Goal: Task Accomplishment & Management: Use online tool/utility

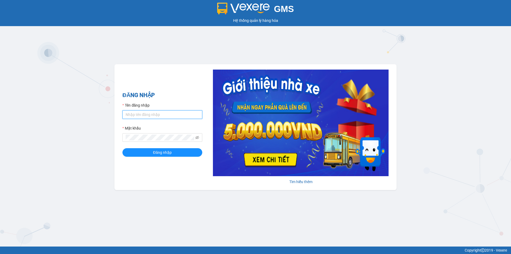
click at [147, 110] on input "Tên đăng nhập" at bounding box center [162, 114] width 80 height 9
type input "thanhvien.namhailimo"
click at [122, 148] on button "Đăng nhập" at bounding box center [162, 152] width 80 height 9
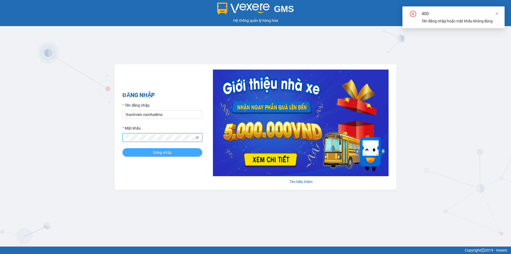
click at [159, 156] on button "Đăng nhập" at bounding box center [162, 152] width 80 height 9
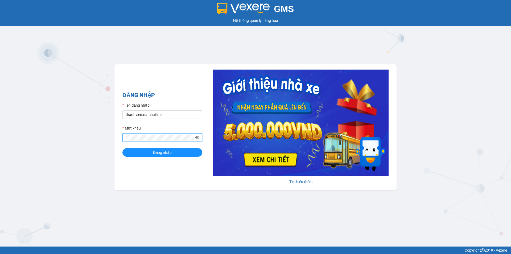
click at [197, 138] on icon "eye-invisible" at bounding box center [197, 137] width 4 height 4
click at [197, 138] on icon "eye" at bounding box center [197, 137] width 4 height 3
click at [122, 148] on button "Đăng nhập" at bounding box center [162, 152] width 80 height 9
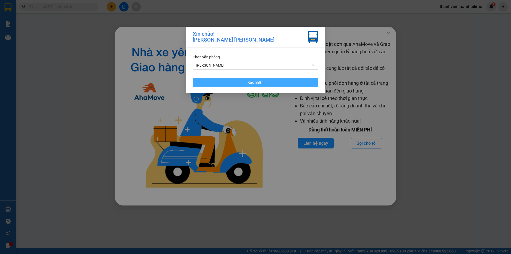
click at [275, 80] on button "Xác nhận" at bounding box center [256, 82] width 126 height 9
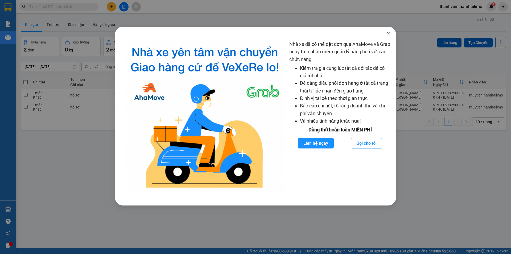
click at [388, 35] on icon "close" at bounding box center [389, 34] width 4 height 4
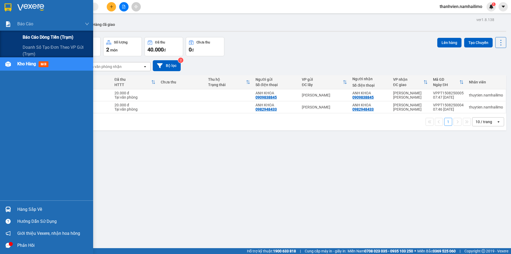
click at [25, 43] on div "Báo cáo dòng tiền (trạm)" at bounding box center [56, 37] width 67 height 13
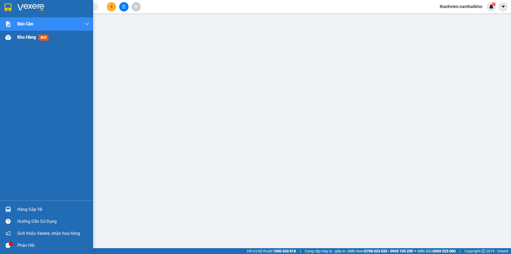
click at [27, 39] on span "Kho hàng" at bounding box center [26, 37] width 19 height 5
